Goal: Find specific page/section: Find specific page/section

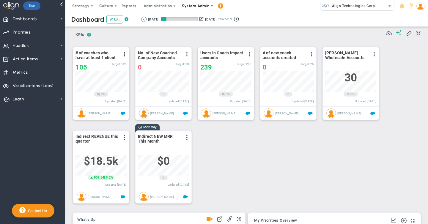
click at [192, 4] on span "System Admin" at bounding box center [196, 6] width 28 height 4
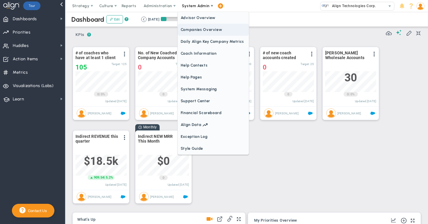
click at [186, 30] on span "Companies Overview" at bounding box center [213, 30] width 71 height 12
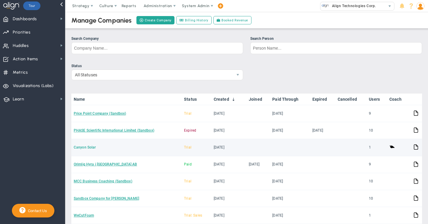
click at [86, 146] on link "Canyon Solar" at bounding box center [85, 147] width 22 height 4
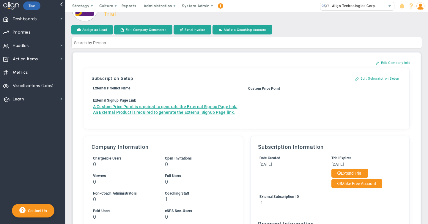
scroll to position [20, 0]
